Goal: Task Accomplishment & Management: Use online tool/utility

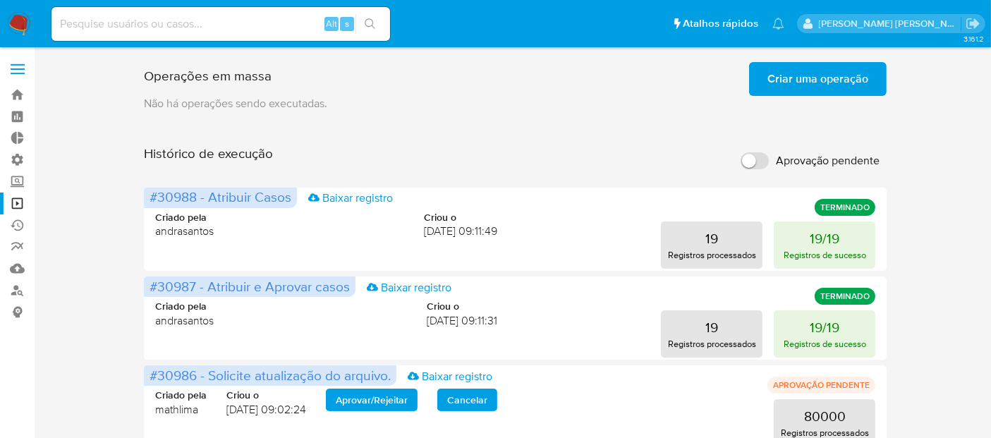
click at [854, 83] on span "Criar uma operação" at bounding box center [817, 78] width 101 height 31
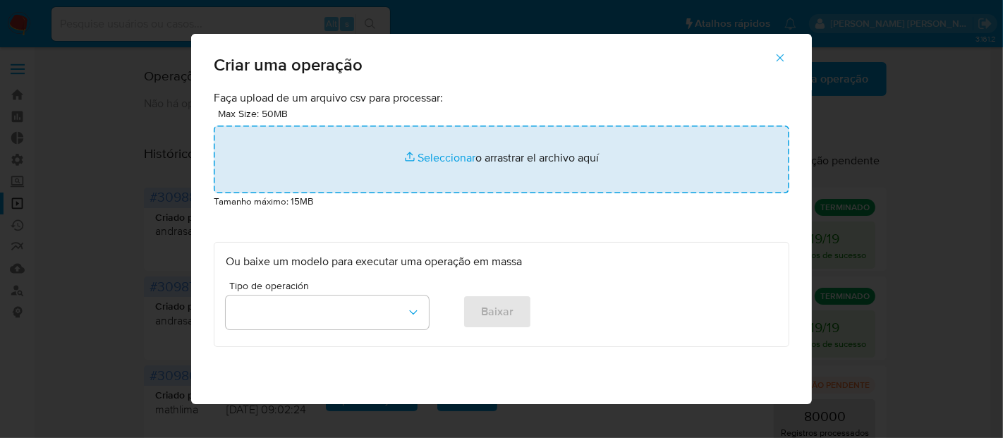
click at [449, 159] on input "file" at bounding box center [502, 160] width 576 height 68
type input "C:\fakepath\ASSIGN_AND_CLOSE_CASE (4).csv"
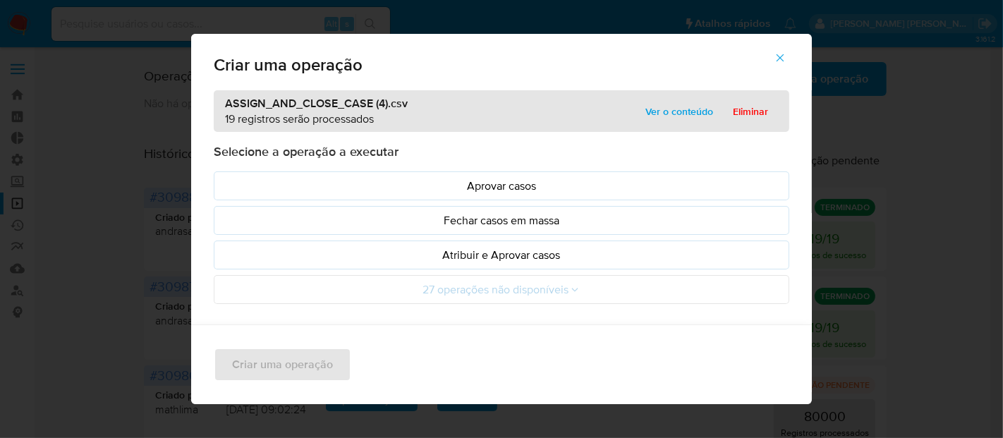
click at [429, 258] on p "Atribuir e Aprovar casos" at bounding box center [502, 255] width 552 height 16
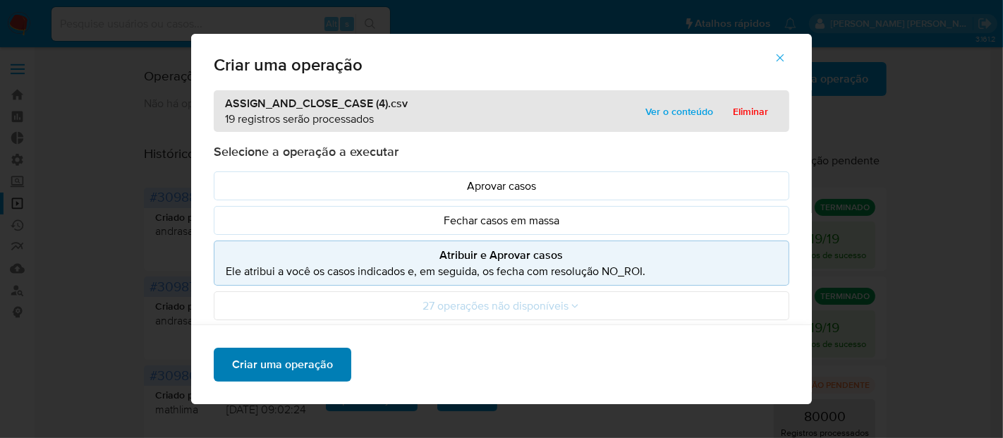
click at [278, 363] on span "Criar uma operação" at bounding box center [282, 364] width 101 height 31
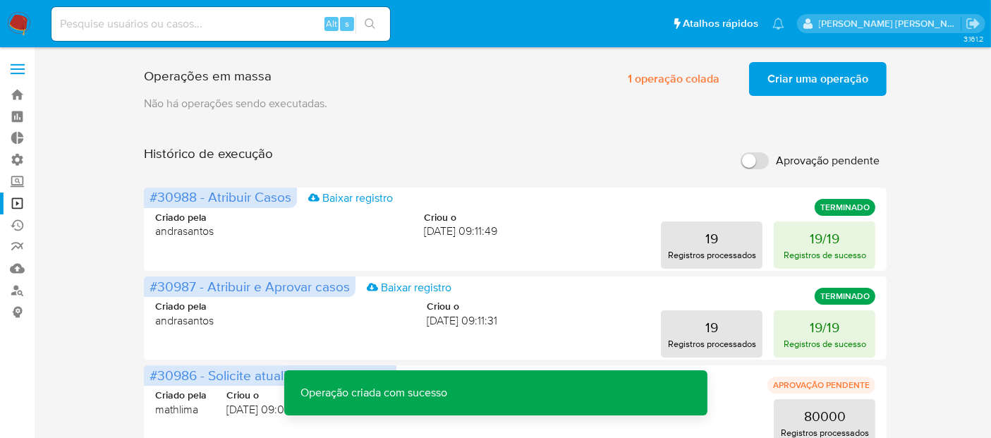
click at [795, 82] on span "Criar uma operação" at bounding box center [817, 78] width 101 height 31
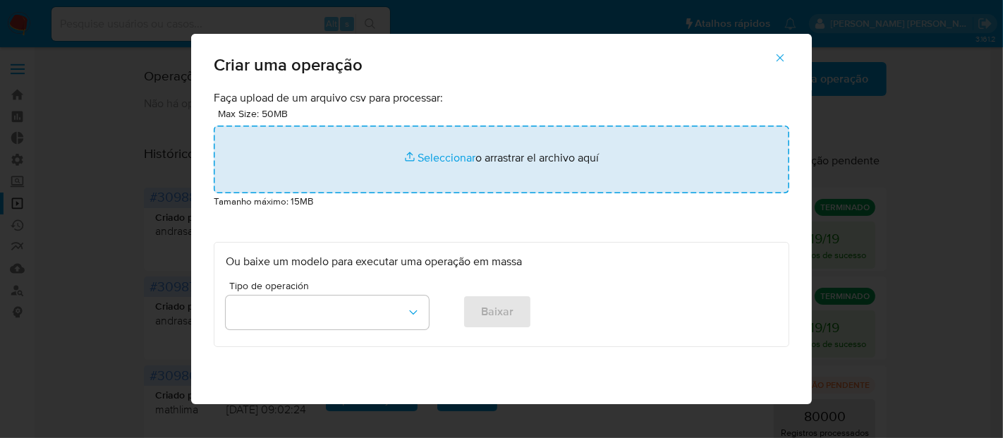
click at [435, 161] on input "file" at bounding box center [502, 160] width 576 height 68
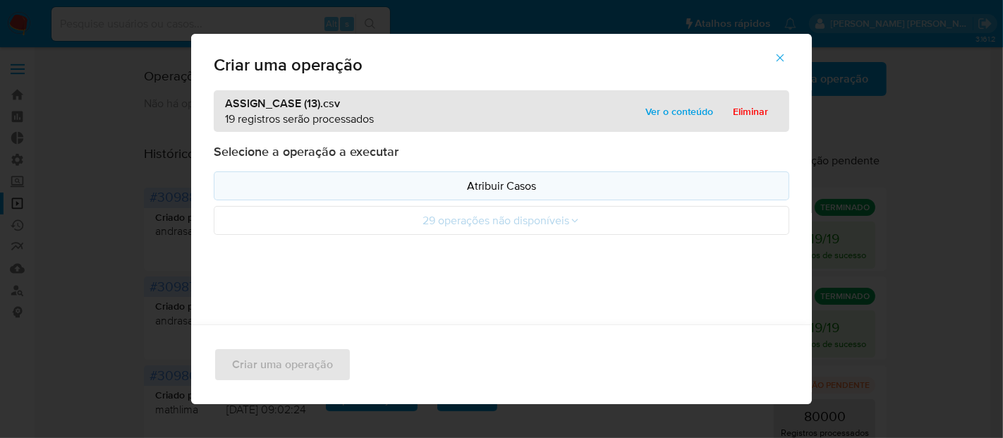
drag, startPoint x: 435, startPoint y: 161, endPoint x: 499, endPoint y: 190, distance: 70.4
click at [499, 190] on p "Atribuir Casos" at bounding box center [502, 186] width 552 height 16
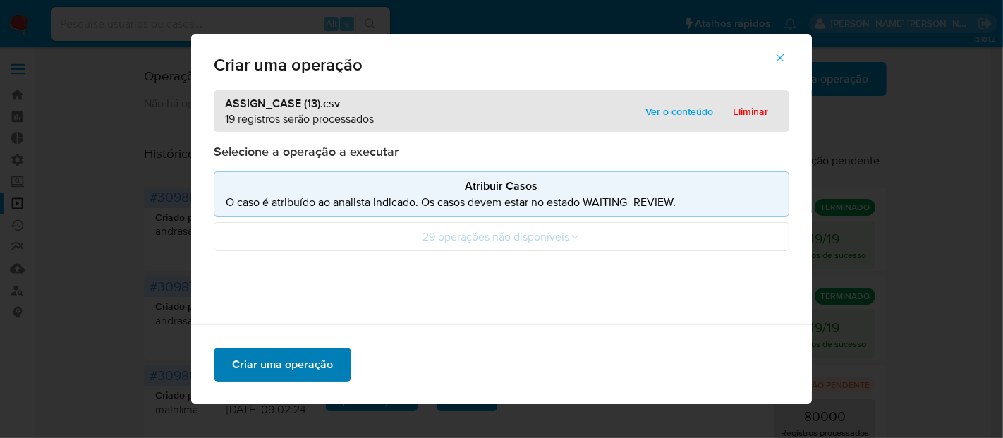
click at [285, 371] on span "Criar uma operação" at bounding box center [282, 364] width 101 height 31
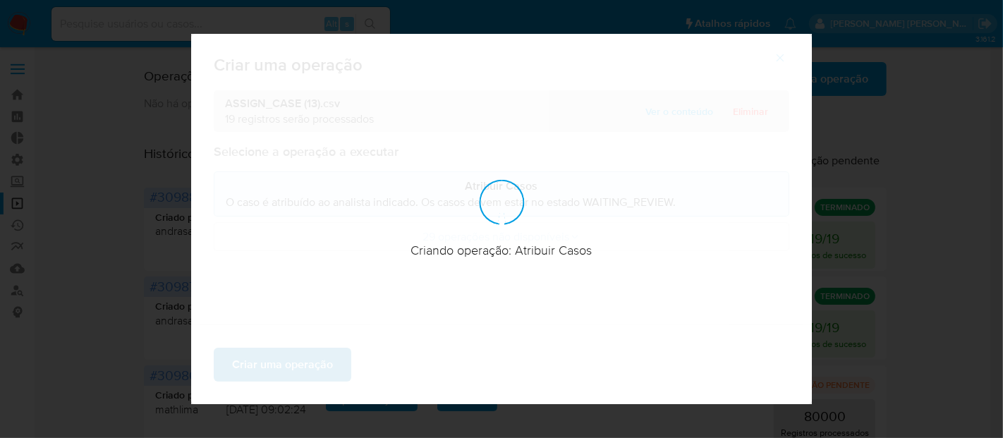
click at [285, 371] on div at bounding box center [501, 219] width 621 height 370
